Goal: Information Seeking & Learning: Learn about a topic

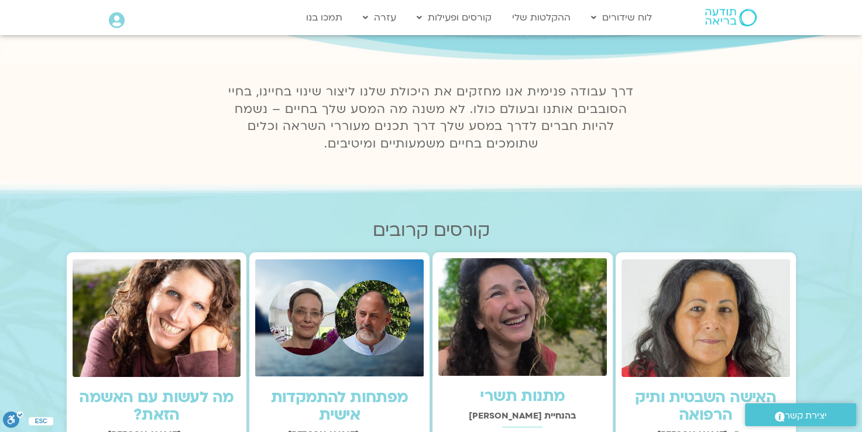
scroll to position [292, 0]
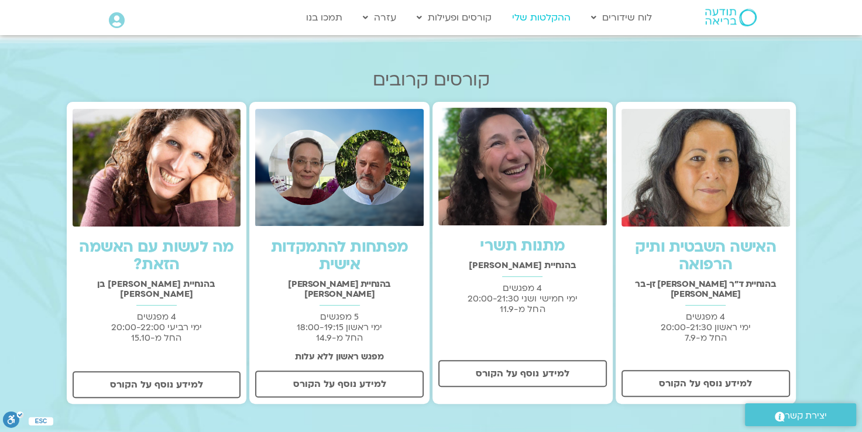
click at [546, 19] on link "ההקלטות שלי" at bounding box center [541, 17] width 70 height 22
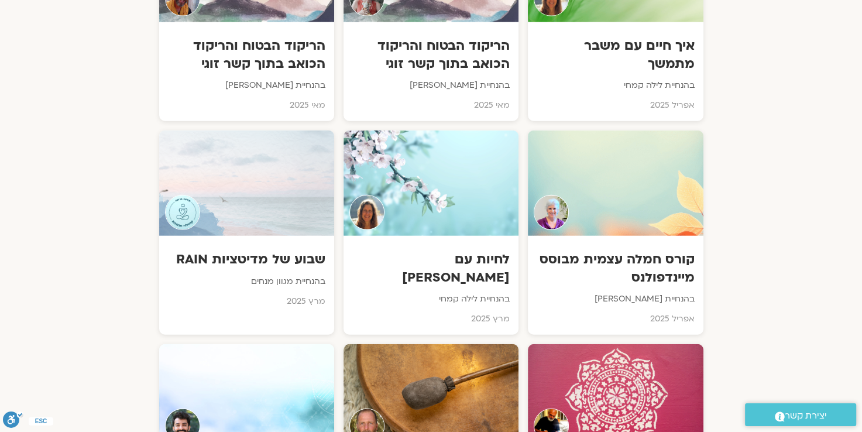
scroll to position [2691, 0]
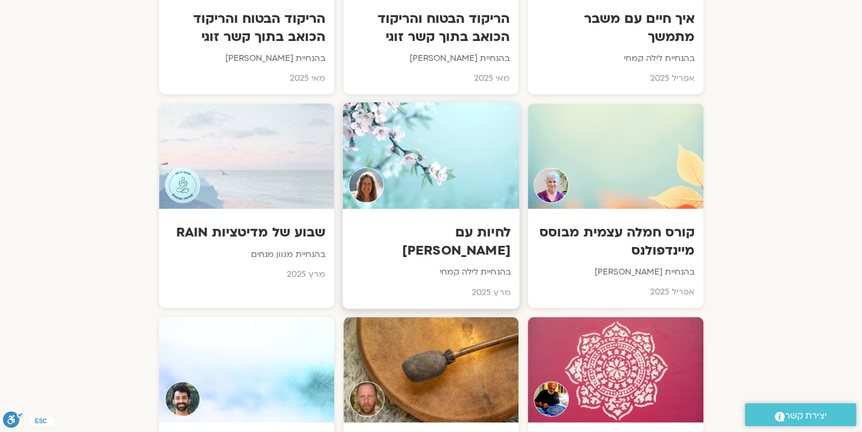
click at [464, 240] on h3 "לחיות עם לב אמיץ" at bounding box center [430, 242] width 159 height 36
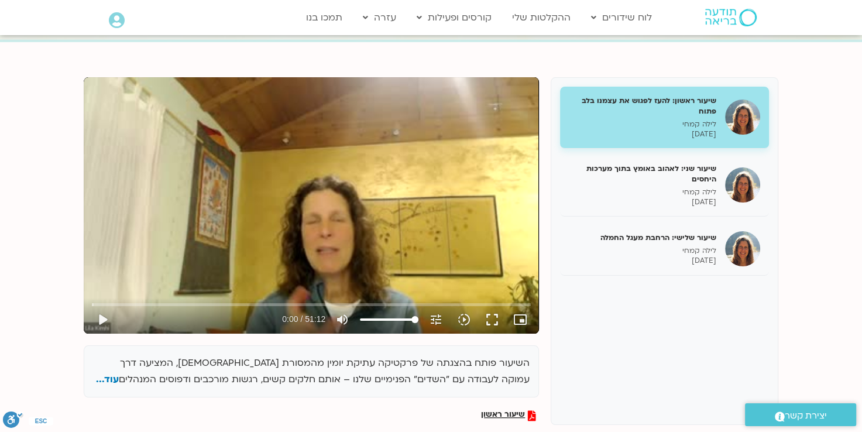
scroll to position [117, 0]
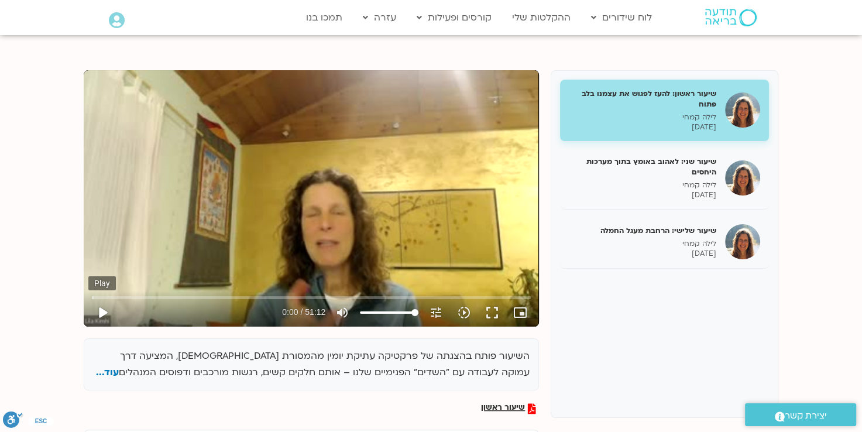
click at [102, 312] on button "play_arrow" at bounding box center [102, 312] width 28 height 28
click at [101, 311] on button "pause" at bounding box center [102, 312] width 28 height 28
type input "4.038451"
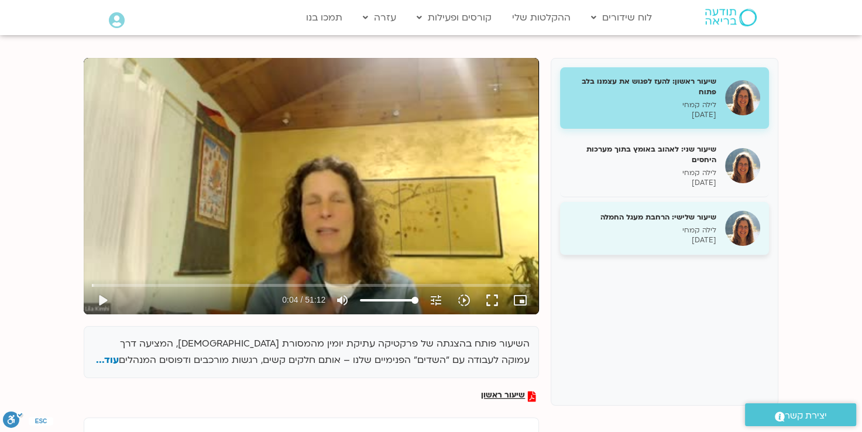
scroll to position [0, 0]
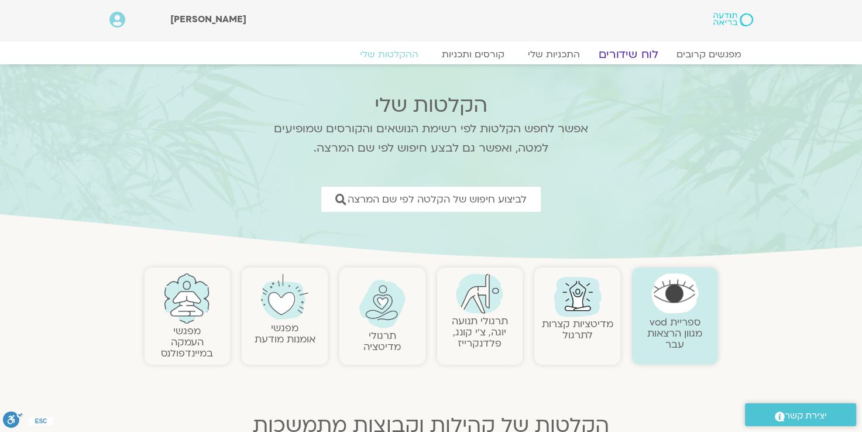
click at [626, 55] on link "לוח שידורים" at bounding box center [628, 54] width 88 height 14
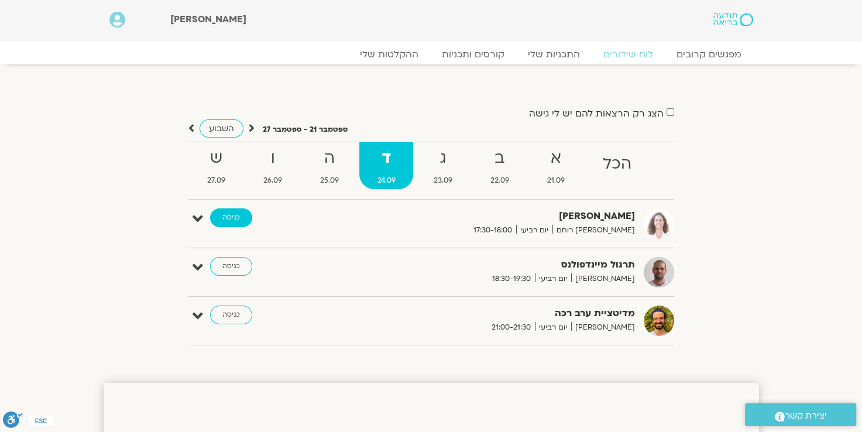
click at [229, 218] on link "כניסה" at bounding box center [231, 217] width 42 height 19
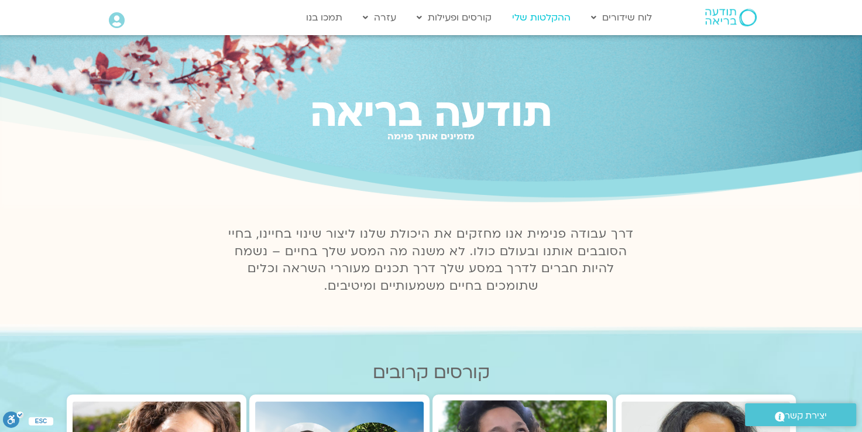
click at [540, 15] on link "ההקלטות שלי" at bounding box center [541, 17] width 70 height 22
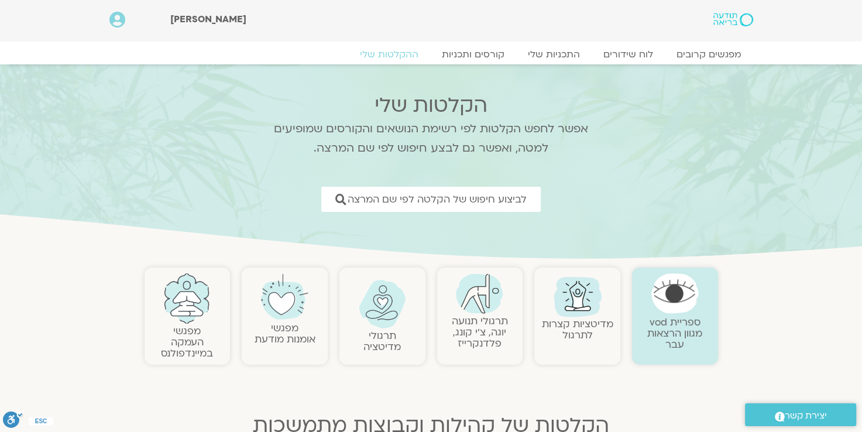
click at [198, 330] on link "מפגשי העמקה במיינדפולנס" at bounding box center [187, 342] width 52 height 36
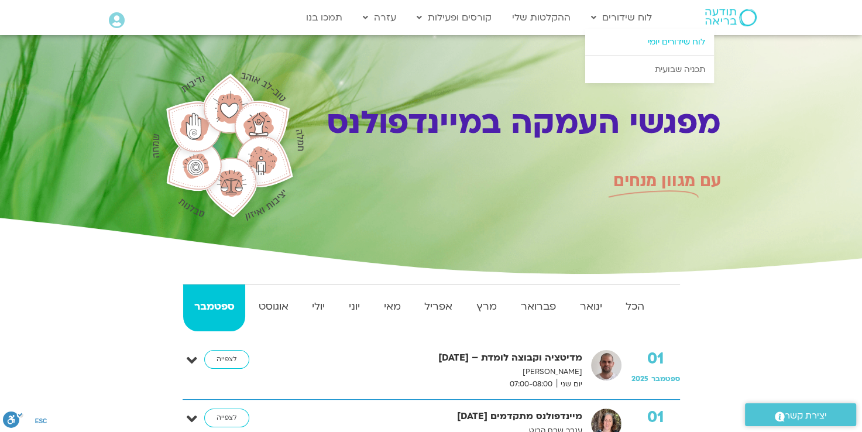
click at [672, 43] on link "לוח שידורים יומי" at bounding box center [649, 42] width 129 height 27
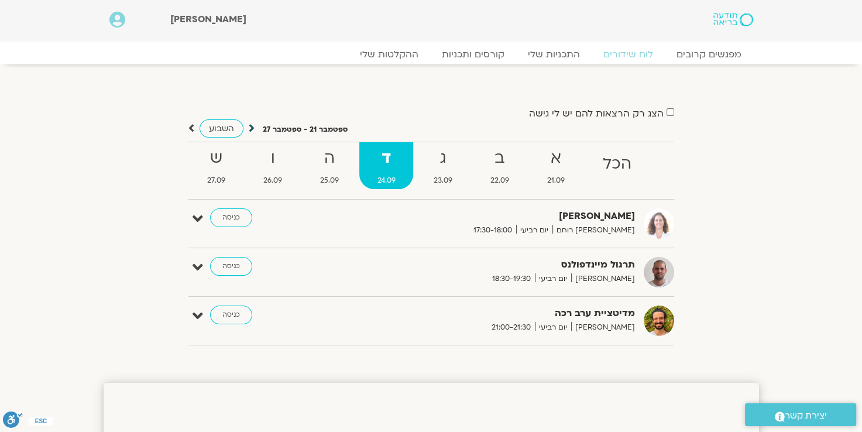
click at [250, 131] on icon at bounding box center [252, 128] width 6 height 12
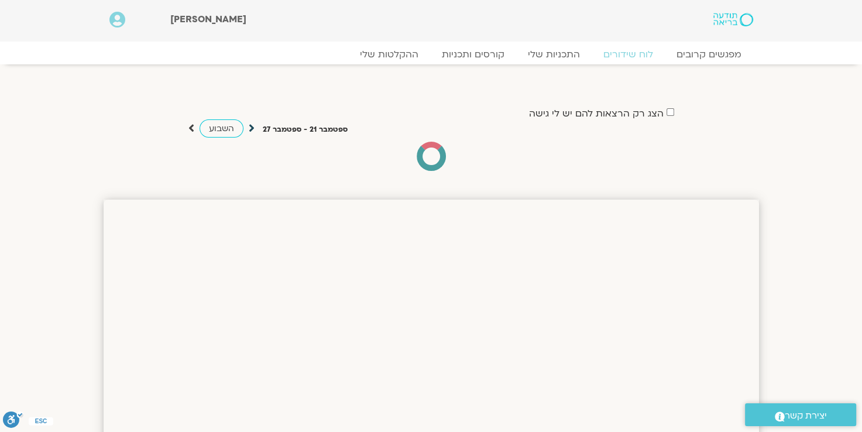
click at [250, 130] on icon at bounding box center [252, 128] width 6 height 12
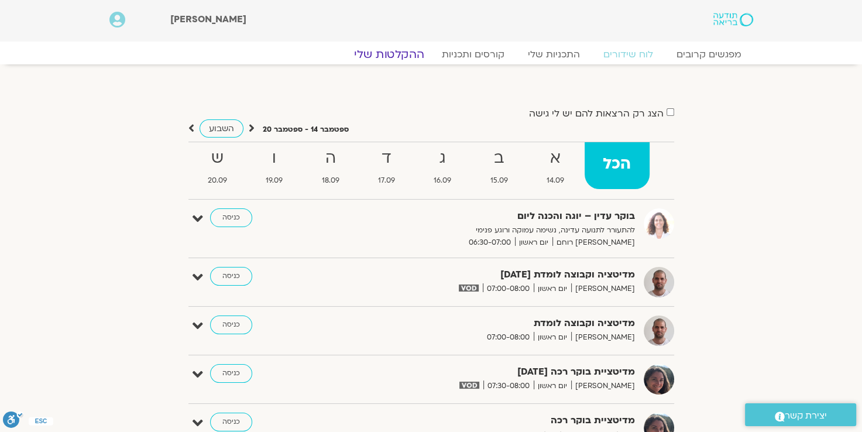
click at [396, 57] on link "ההקלטות שלי" at bounding box center [389, 54] width 98 height 14
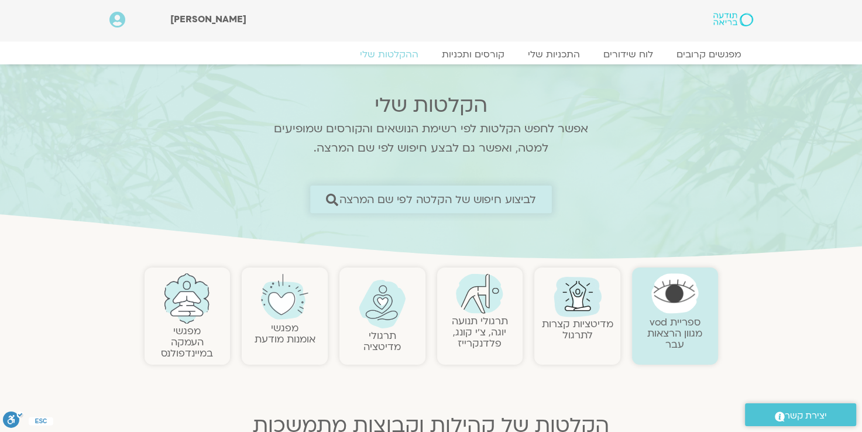
click at [350, 195] on span "לביצוע חיפוש של הקלטה לפי שם המרצה" at bounding box center [437, 199] width 197 height 12
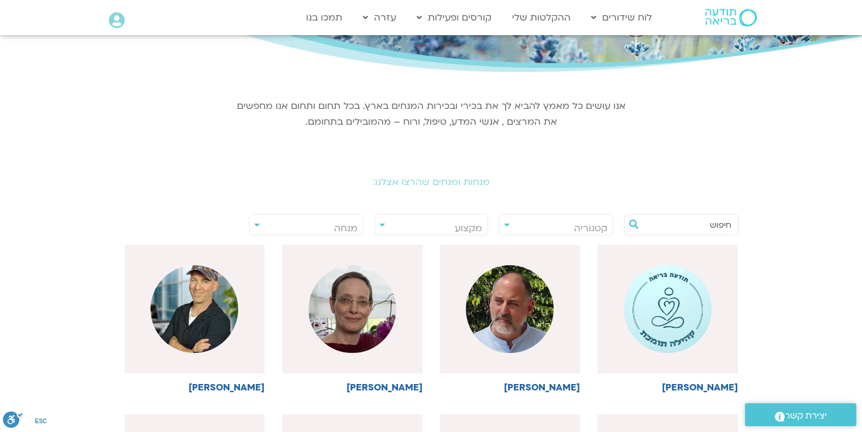
scroll to position [117, 0]
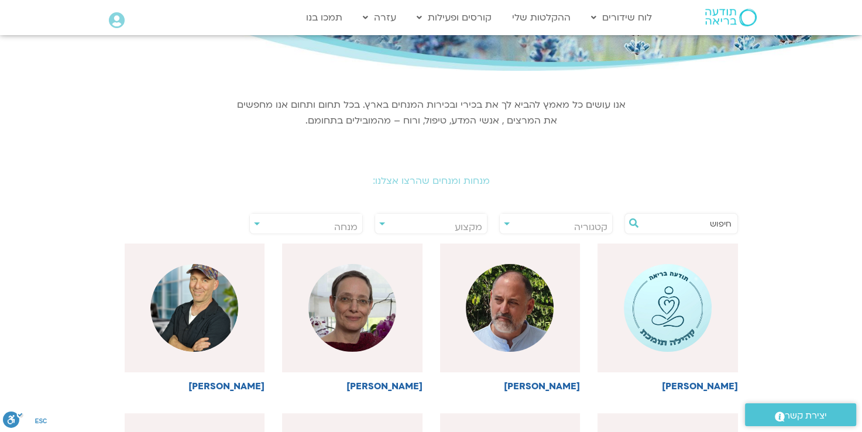
click at [652, 223] on input "text" at bounding box center [686, 224] width 89 height 20
click at [648, 191] on div "מנחות ומנחים שהרצו אצלנו:" at bounding box center [431, 172] width 655 height 52
click at [506, 224] on div "**********" at bounding box center [555, 223] width 113 height 21
click at [507, 224] on div "**********" at bounding box center [555, 223] width 113 height 21
click at [653, 220] on input "text" at bounding box center [686, 224] width 89 height 20
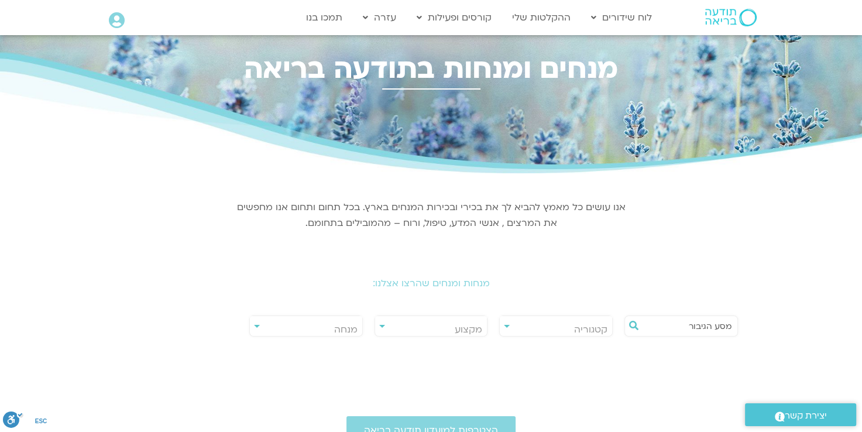
scroll to position [0, 0]
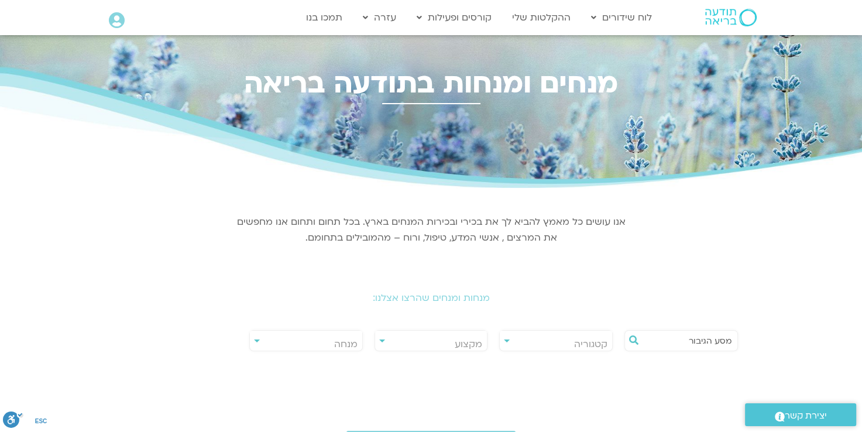
type input "מסע הגיבור"
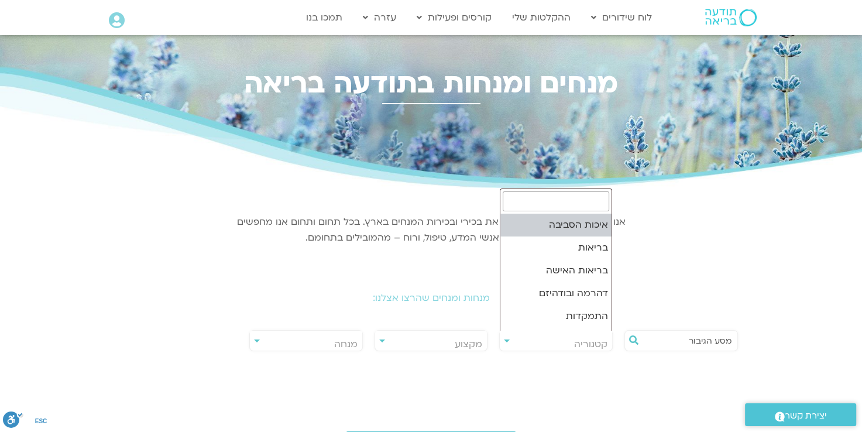
click at [540, 342] on span "קטגוריה" at bounding box center [556, 344] width 112 height 27
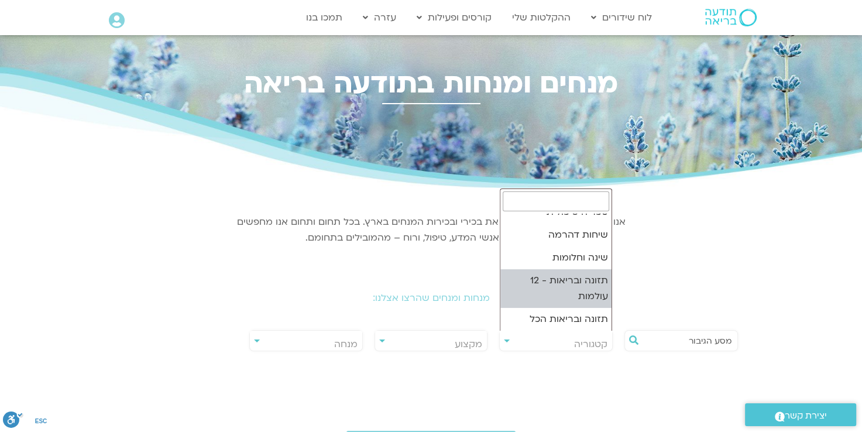
scroll to position [184, 0]
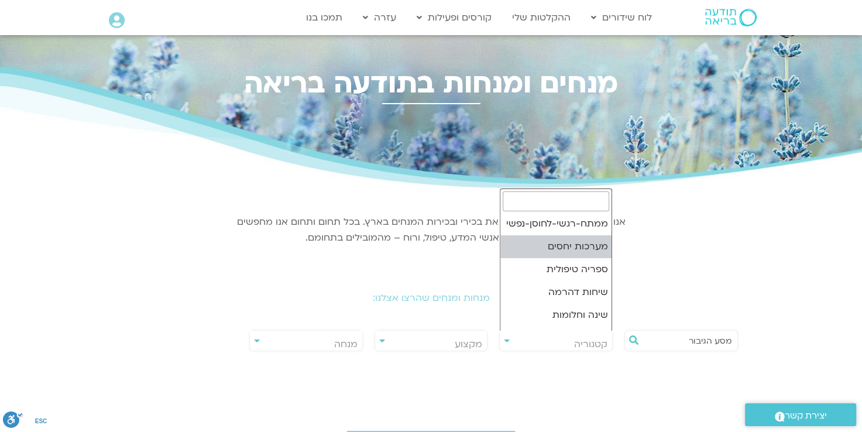
select select "**"
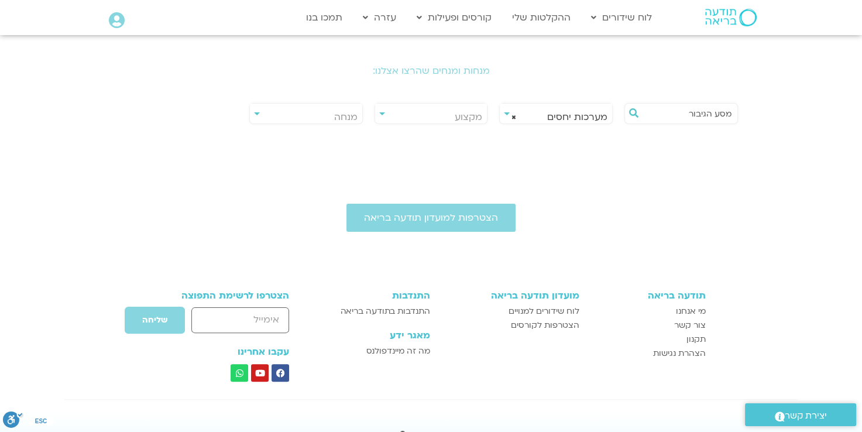
scroll to position [234, 0]
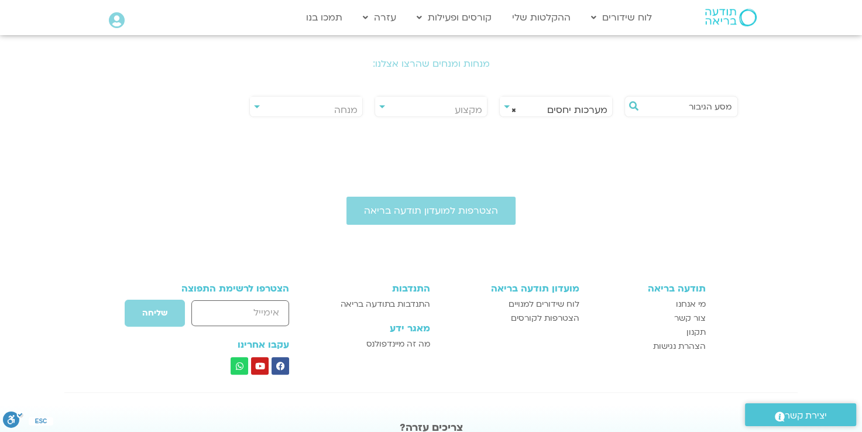
click at [381, 106] on div "**********" at bounding box center [430, 106] width 113 height 21
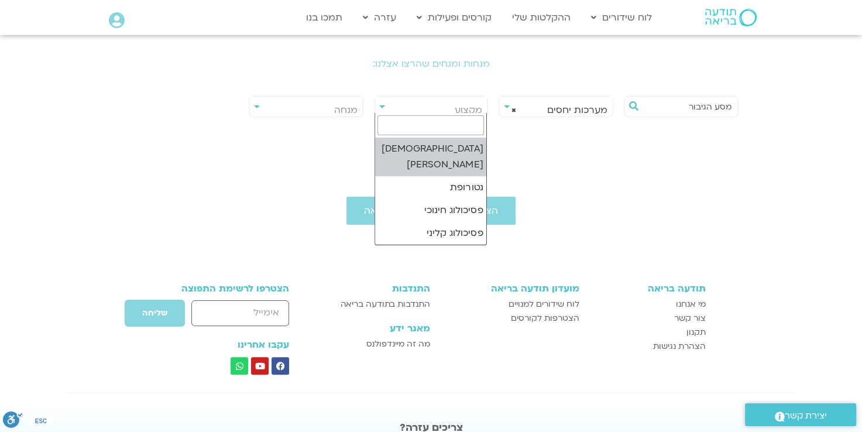
click at [415, 104] on span "מקצוע" at bounding box center [431, 110] width 112 height 27
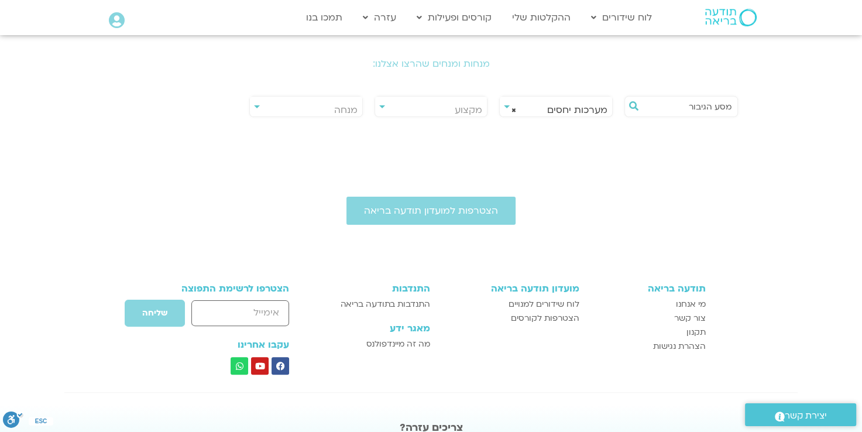
click at [553, 180] on div "הצטרפות למועדון תודעה בריאה תודעה בריאה מי אנחנו צור קשר תקנון הצהרת נגישות מוע…" at bounding box center [431, 338] width 862 height 390
click at [254, 108] on div "**********" at bounding box center [305, 106] width 113 height 21
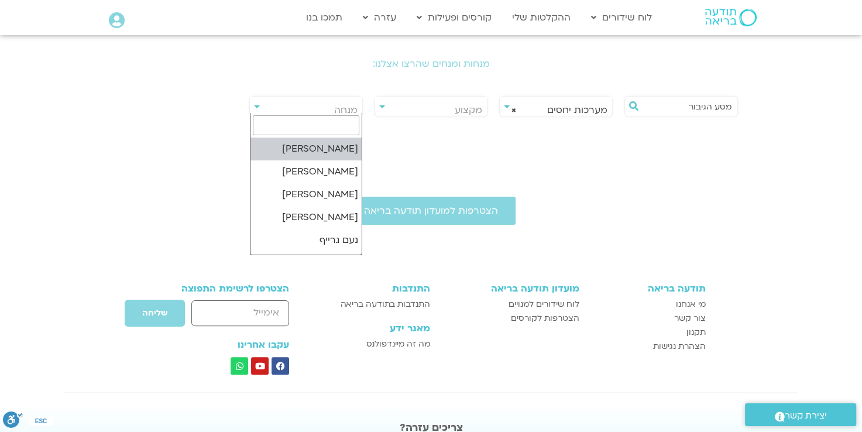
click at [275, 104] on span "מנחה" at bounding box center [306, 110] width 112 height 27
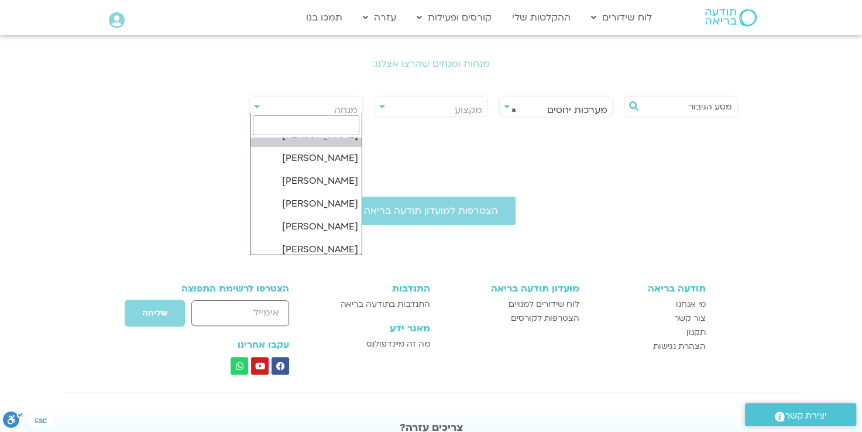
scroll to position [819, 0]
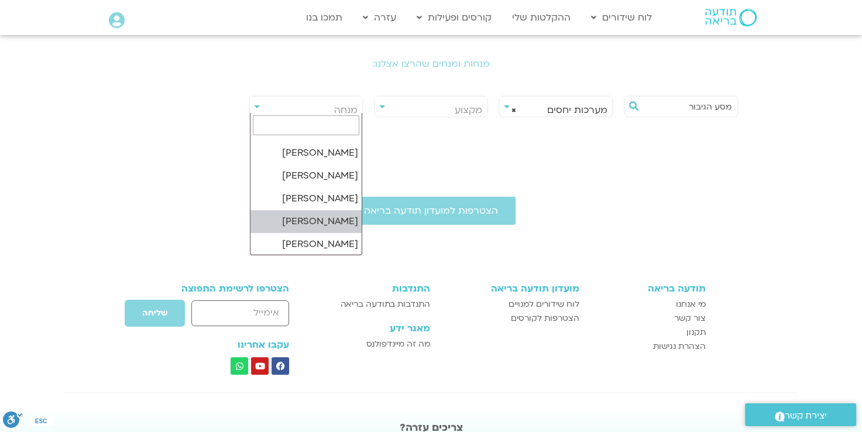
select select
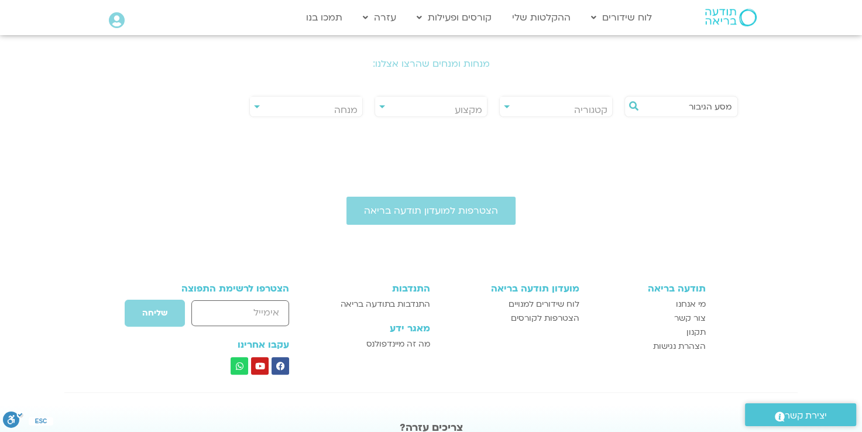
click at [726, 187] on div "הצטרפות למועדון תודעה בריאה תודעה בריאה מי אנחנו צור קשר תקנון הצהרת נגישות מוע…" at bounding box center [431, 338] width 862 height 390
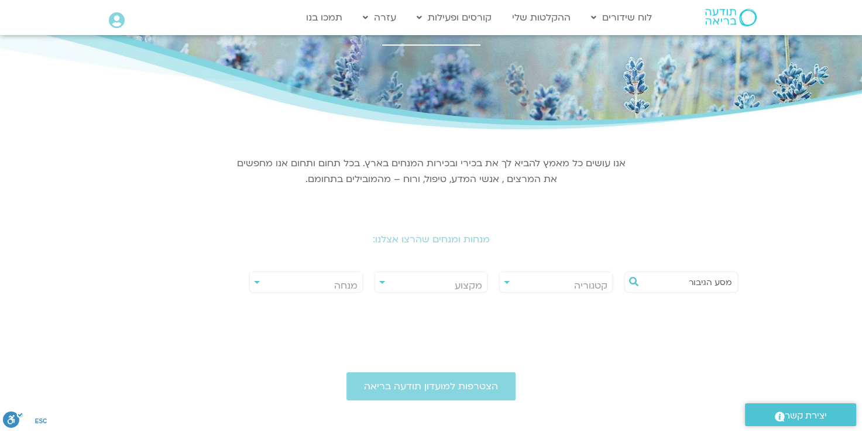
scroll to position [0, 0]
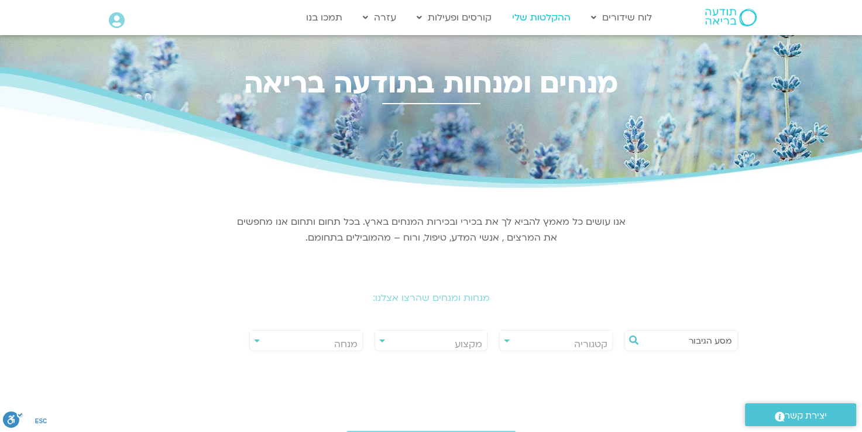
click at [548, 18] on link "ההקלטות שלי" at bounding box center [541, 17] width 70 height 22
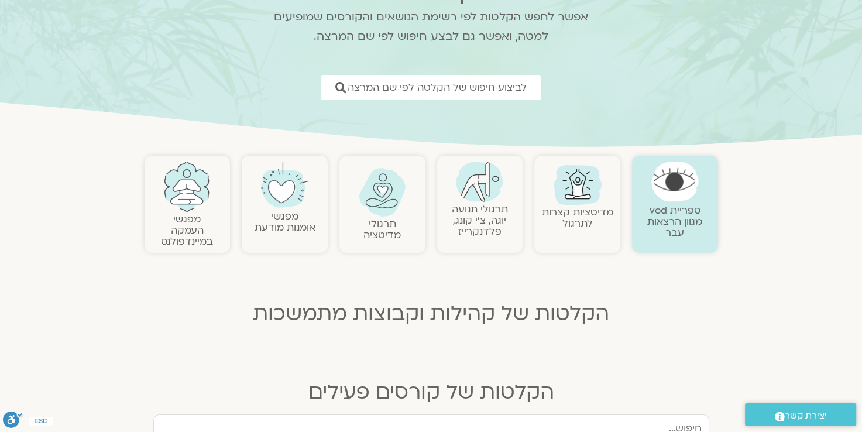
scroll to position [117, 0]
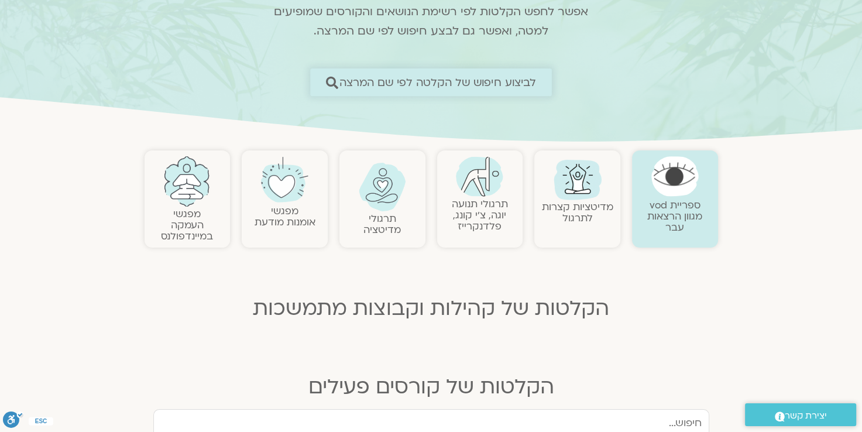
click at [462, 82] on span "לביצוע חיפוש של הקלטה לפי שם המרצה" at bounding box center [437, 82] width 197 height 12
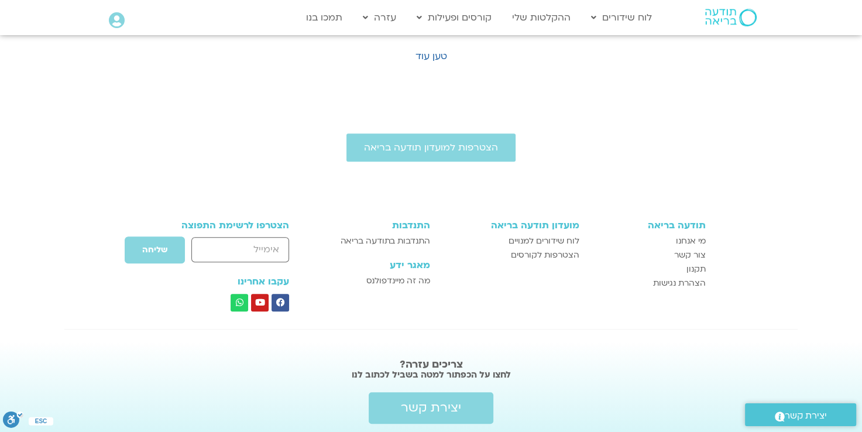
scroll to position [819, 0]
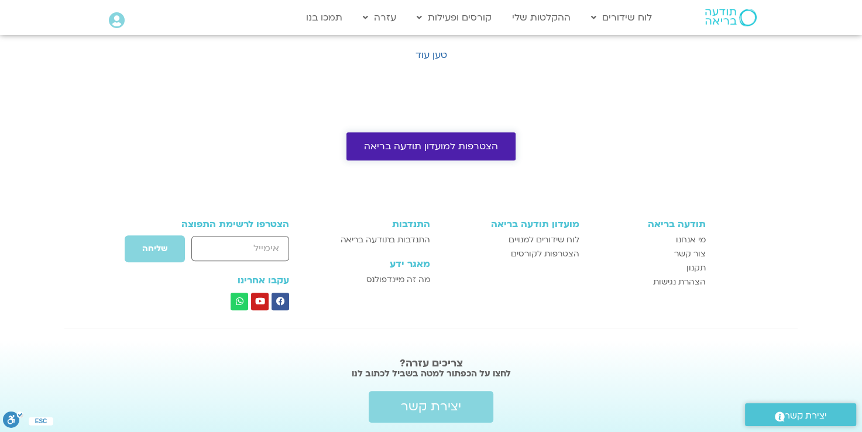
click at [448, 144] on span "הצטרפות למועדון תודעה בריאה" at bounding box center [431, 146] width 134 height 11
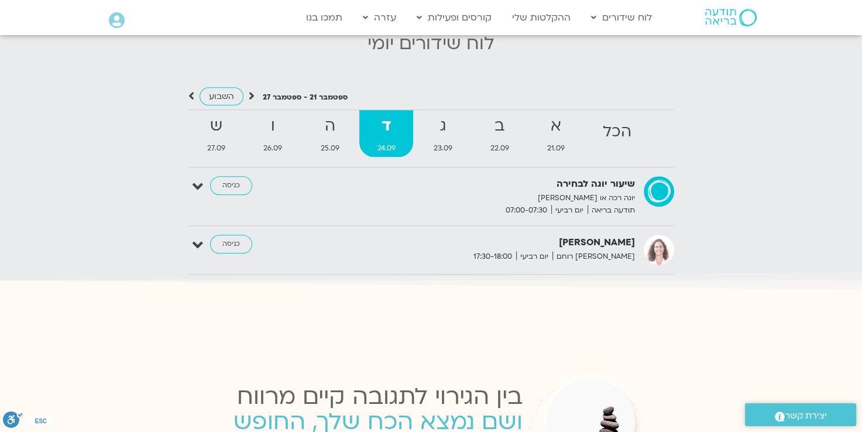
scroll to position [1031, 0]
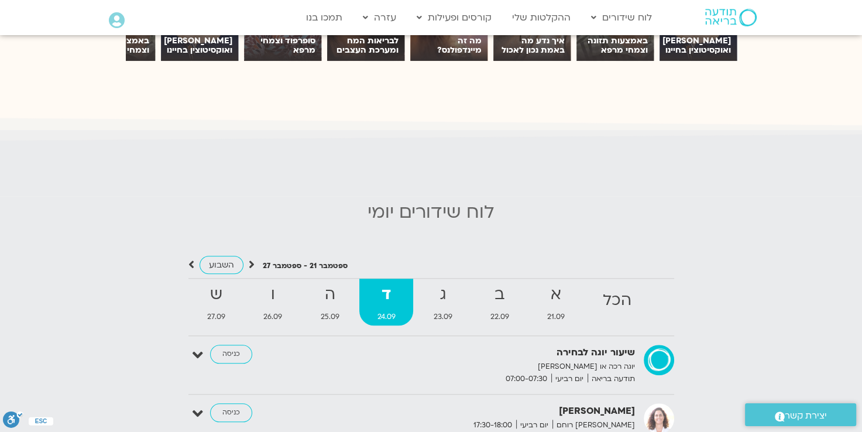
click at [245, 129] on icon at bounding box center [430, 129] width 2043 height 32
click at [117, 25] on icon at bounding box center [117, 20] width 16 height 16
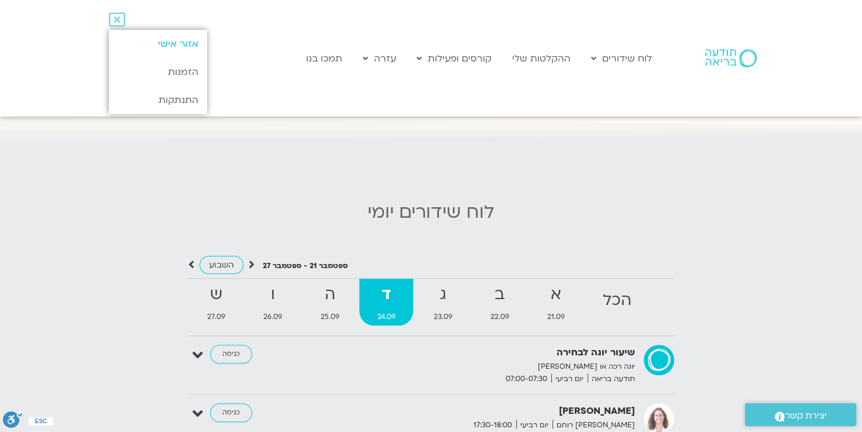
click at [171, 44] on link "אזור אישי" at bounding box center [158, 44] width 98 height 28
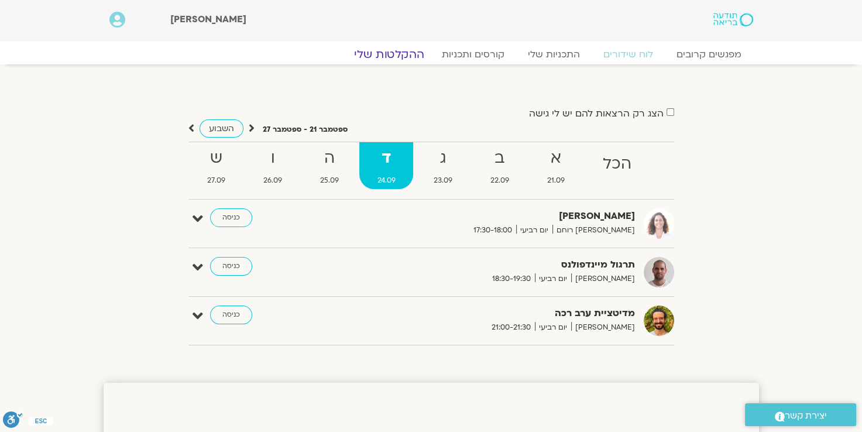
click at [394, 55] on link "ההקלטות שלי" at bounding box center [389, 54] width 98 height 14
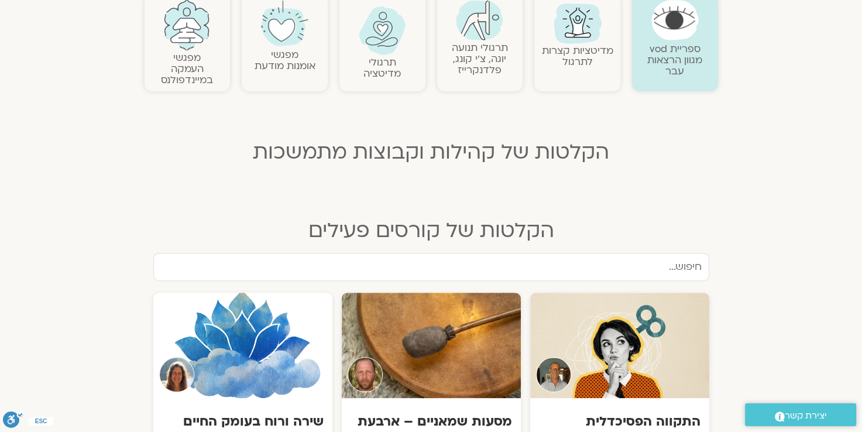
scroll to position [292, 0]
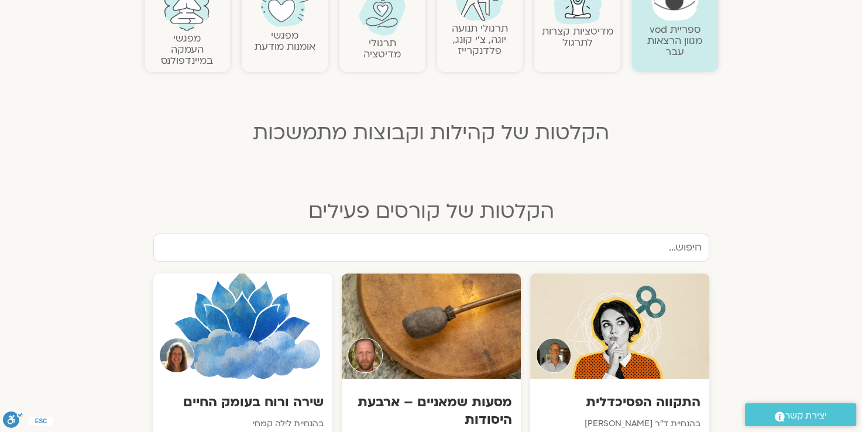
click at [449, 249] on input "text" at bounding box center [431, 247] width 556 height 28
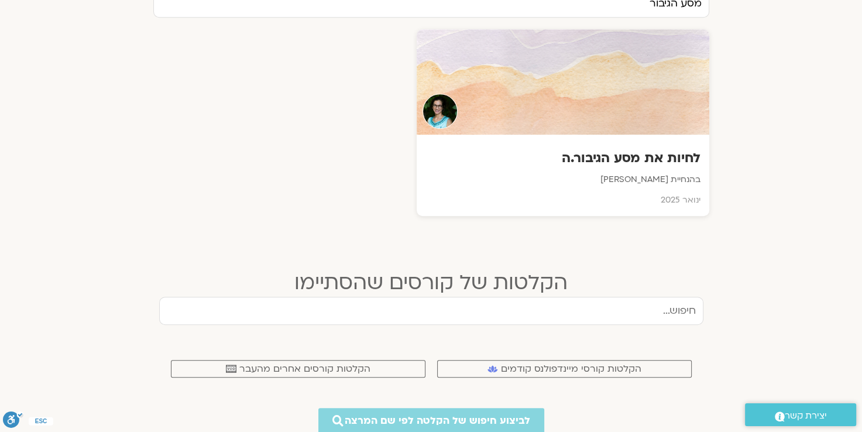
scroll to position [526, 0]
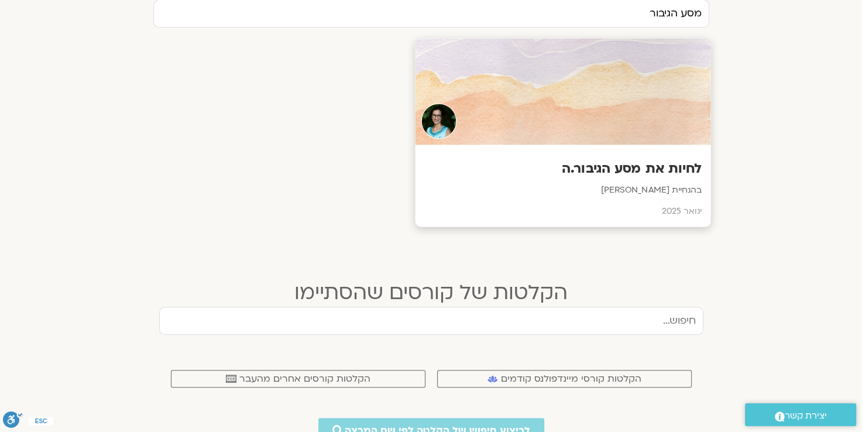
type input "מסע הגיבור"
click at [618, 164] on h3 "לחיות את מסע הגיבור.ה" at bounding box center [563, 168] width 278 height 18
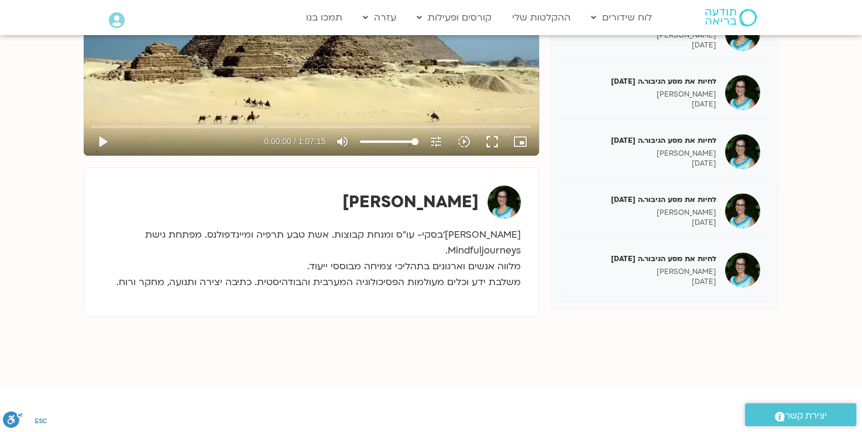
scroll to position [292, 0]
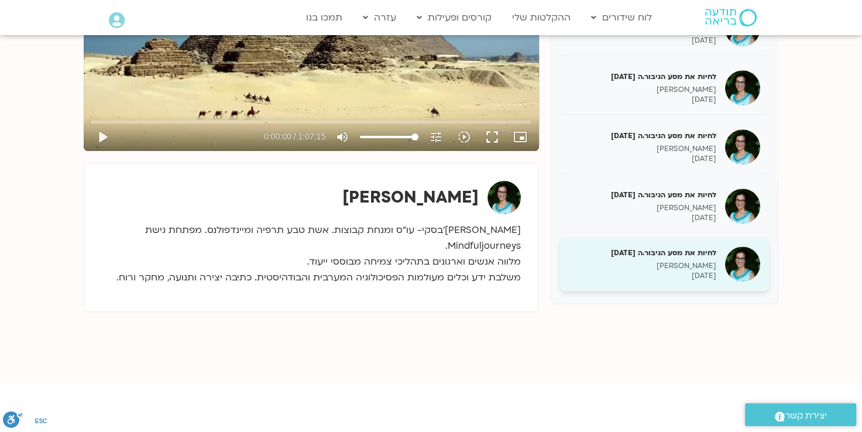
click at [685, 252] on h5 "לחיות את מסע הגיבור.ה [DATE]" at bounding box center [642, 252] width 147 height 11
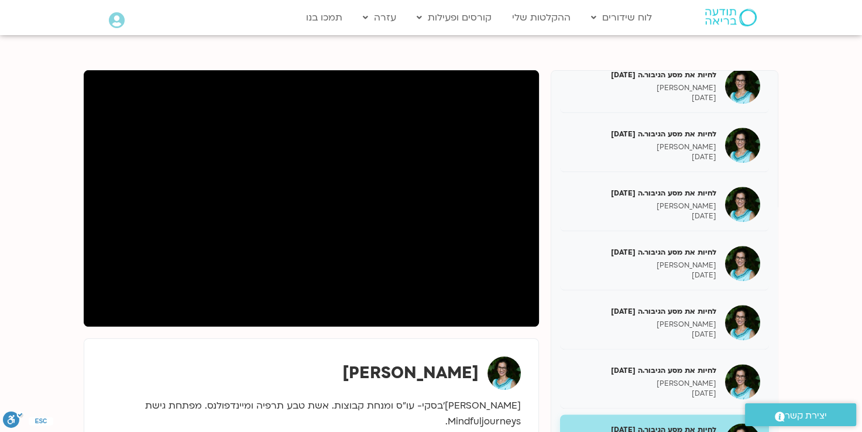
click at [14, 51] on section "לחיות את מסע הגיבור.ה – [PERSON_NAME] – [DATE] [PERSON_NAME] [DATE] לחיות את מס…" at bounding box center [431, 296] width 862 height 522
